Goal: Navigation & Orientation: Understand site structure

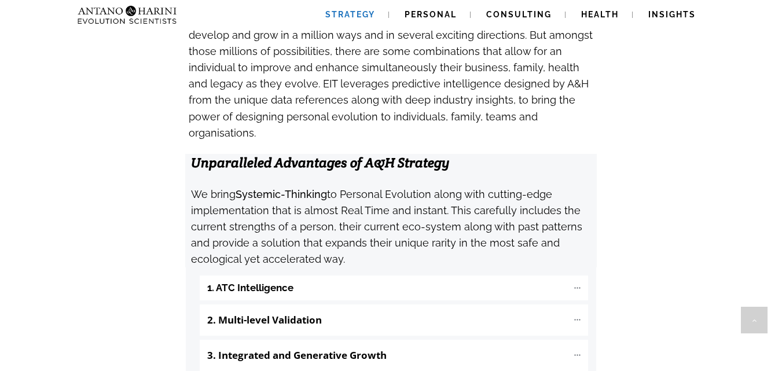
scroll to position [1141, 0]
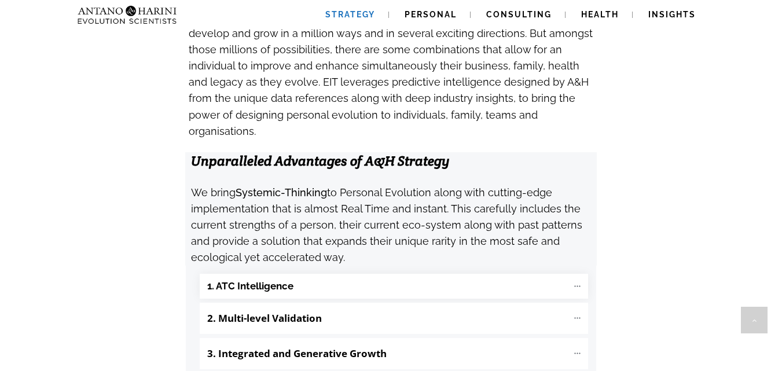
click at [449, 274] on "1. ATC Intelligence" at bounding box center [394, 286] width 389 height 25
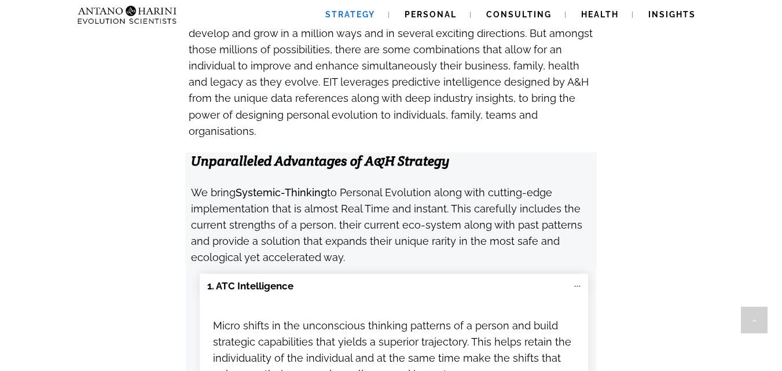
click at [449, 274] on "1. ATC Intelligence" at bounding box center [394, 286] width 389 height 25
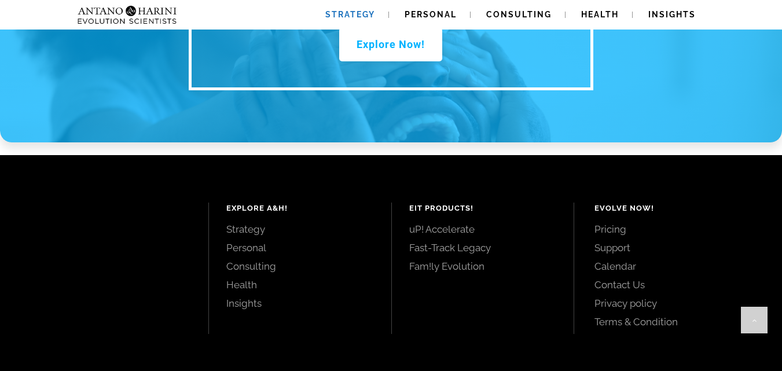
scroll to position [1726, 0]
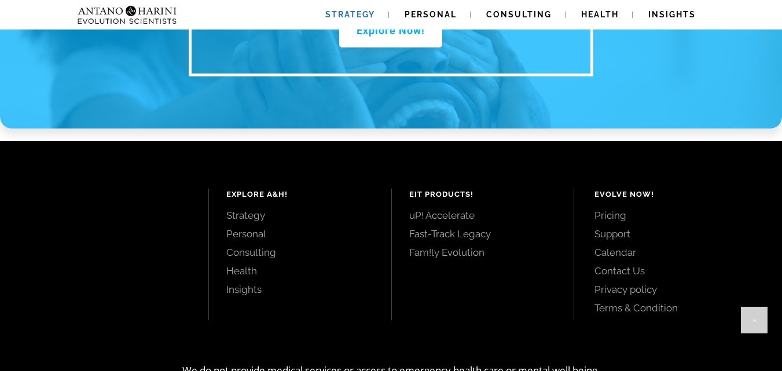
click at [254, 228] on link "Personal" at bounding box center [299, 234] width 147 height 13
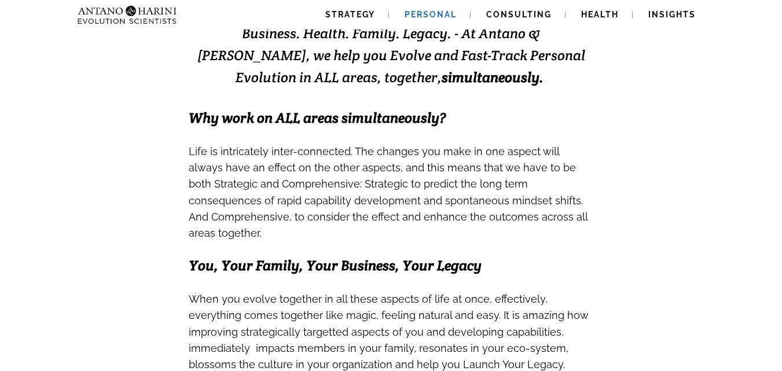
scroll to position [270, 0]
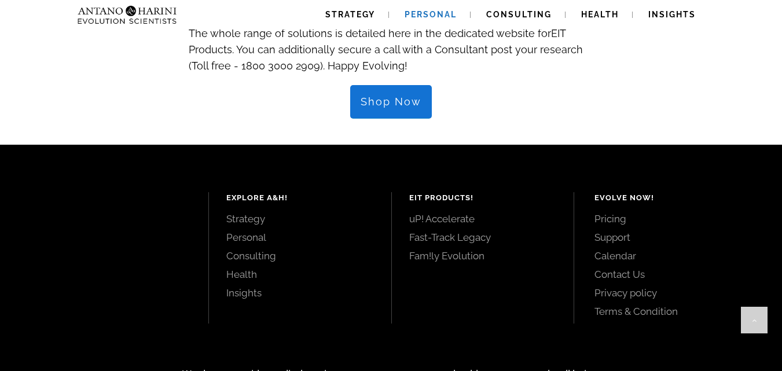
scroll to position [1396, 0]
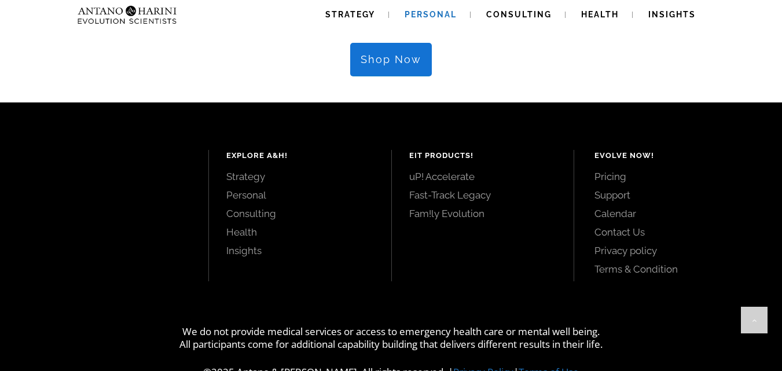
click at [261, 207] on link "Consulting" at bounding box center [299, 213] width 147 height 13
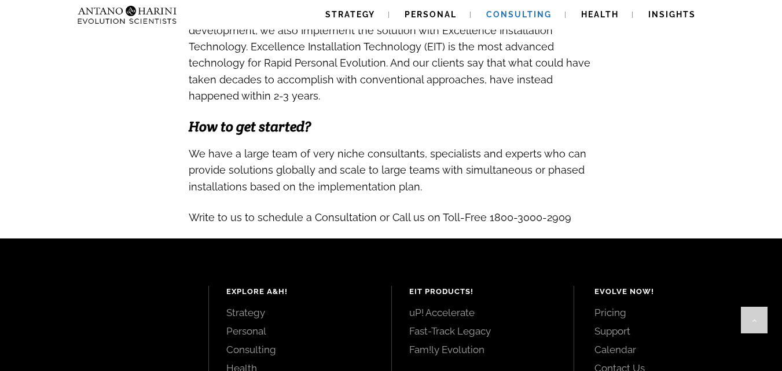
scroll to position [1359, 0]
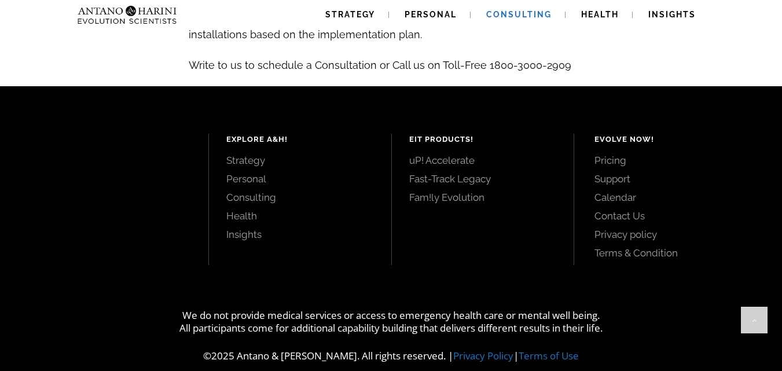
click at [258, 210] on link "Health" at bounding box center [299, 216] width 147 height 13
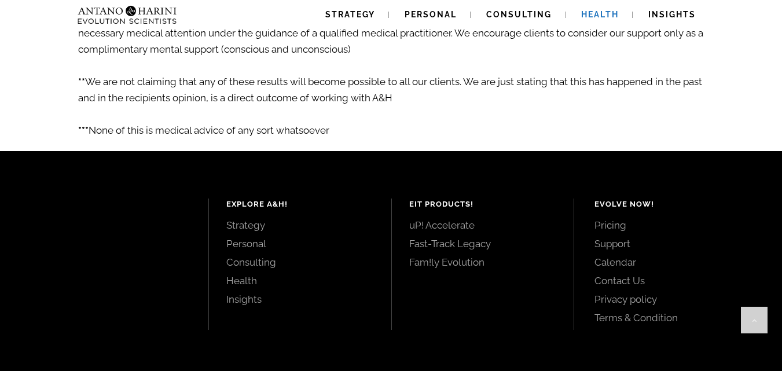
scroll to position [2096, 0]
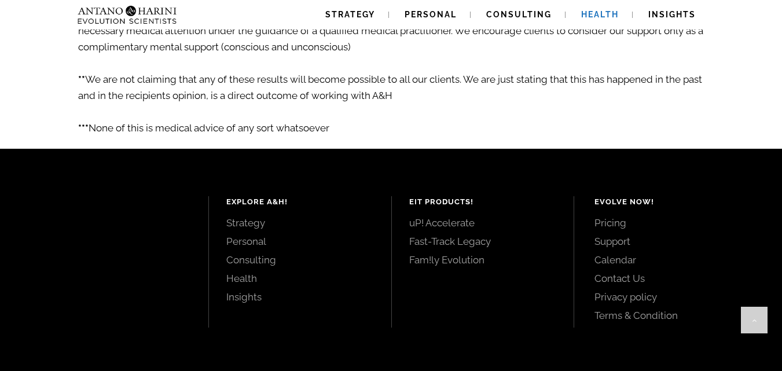
click at [447, 217] on link "uP! Accelerate" at bounding box center [482, 223] width 147 height 13
